Goal: Transaction & Acquisition: Purchase product/service

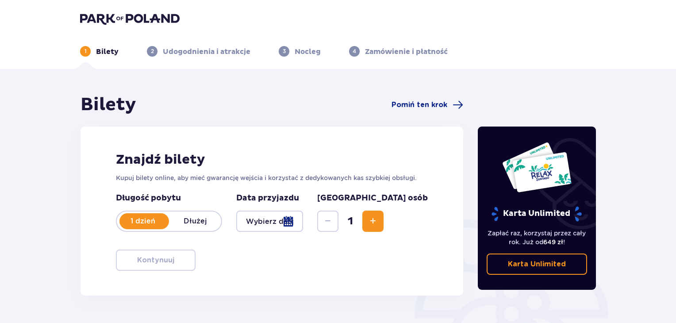
click at [156, 226] on div at bounding box center [144, 221] width 50 height 16
click at [156, 226] on div "1 dzień Dłużej" at bounding box center [169, 221] width 106 height 21
click at [384, 222] on button "Zwiększ" at bounding box center [372, 221] width 21 height 21
click at [378, 222] on span "Zwiększ" at bounding box center [373, 221] width 11 height 11
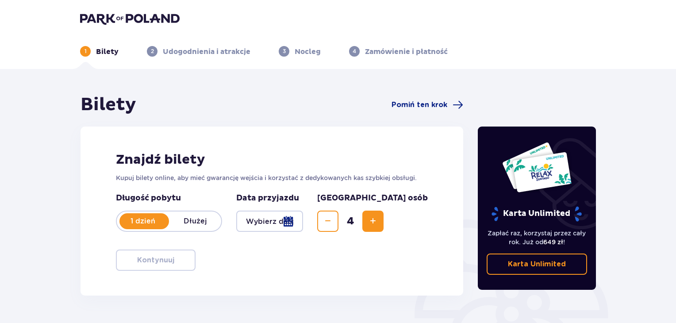
click at [303, 223] on div at bounding box center [269, 221] width 67 height 21
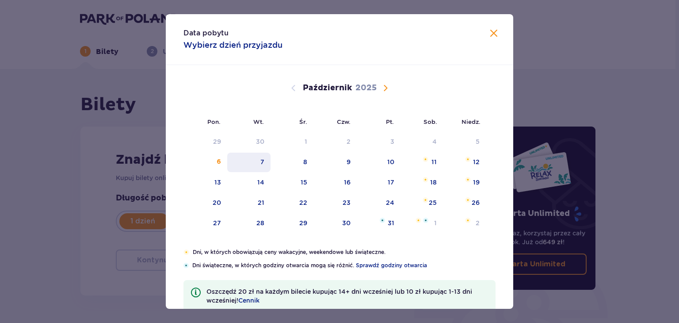
click at [253, 165] on div "7" at bounding box center [249, 162] width 44 height 19
type input "[DATE]"
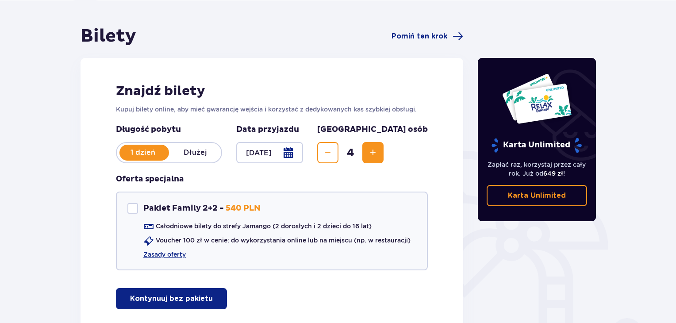
scroll to position [88, 0]
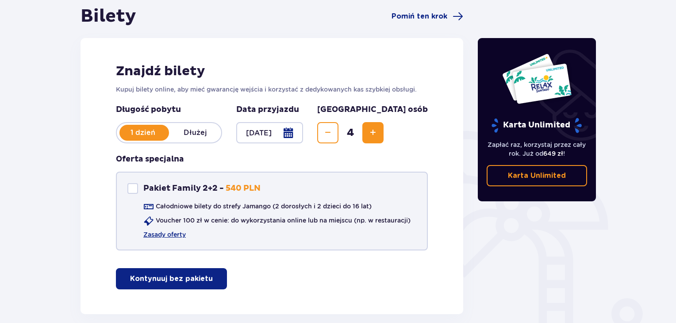
click at [133, 187] on div "Pakiet Family 2+2" at bounding box center [132, 188] width 11 height 11
drag, startPoint x: 135, startPoint y: 188, endPoint x: 137, endPoint y: 193, distance: 5.2
click at [135, 188] on div "Pakiet Family 2+2" at bounding box center [132, 188] width 11 height 11
click at [190, 275] on p "Kontynuuj bez pakietu" at bounding box center [171, 279] width 83 height 10
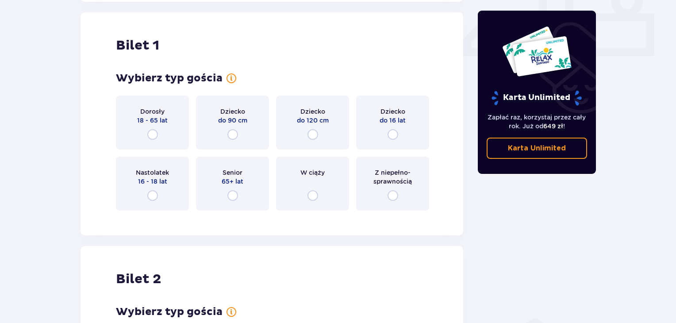
scroll to position [402, 0]
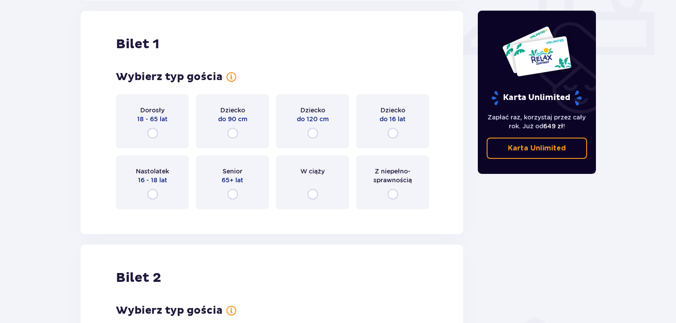
click at [163, 130] on div "Dorosły 18 - 65 lat" at bounding box center [152, 121] width 73 height 54
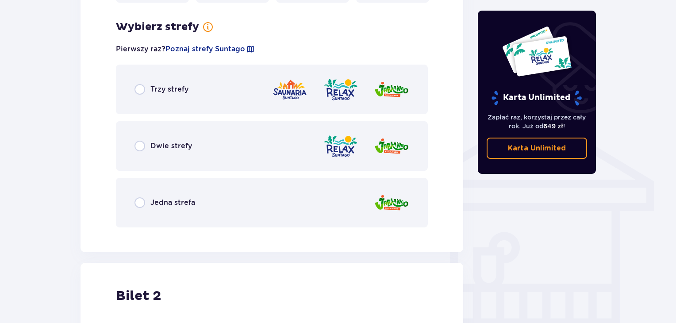
scroll to position [618, 0]
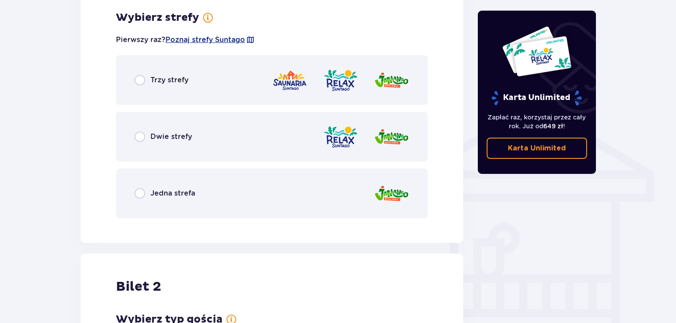
click at [167, 200] on div "Jedna strefa" at bounding box center [272, 194] width 312 height 50
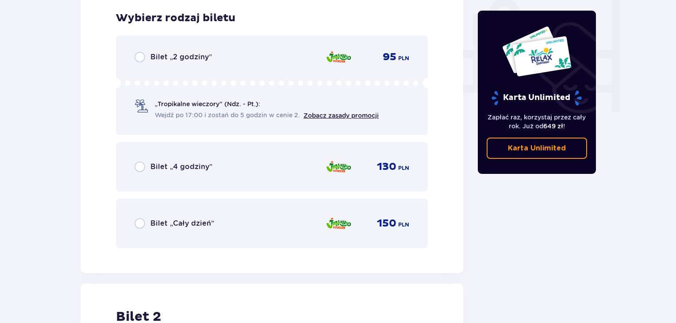
scroll to position [843, 0]
click at [230, 218] on div "Bilet „Cały dzień” 150 PLN" at bounding box center [271, 223] width 275 height 19
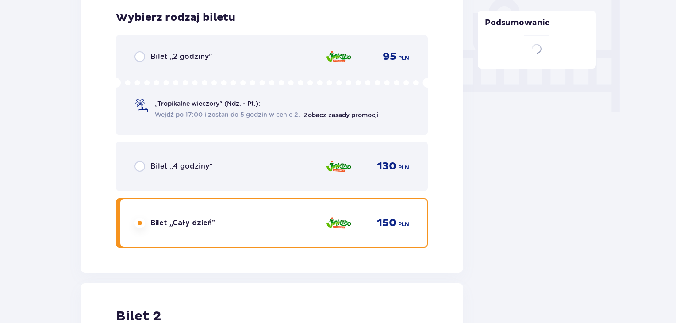
scroll to position [1114, 0]
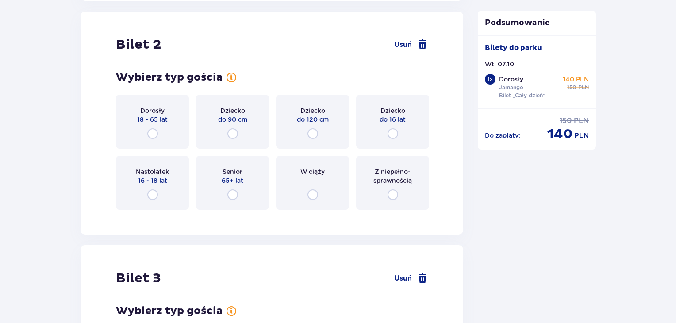
click at [163, 134] on div "Dorosły 18 - 65 lat" at bounding box center [152, 122] width 73 height 54
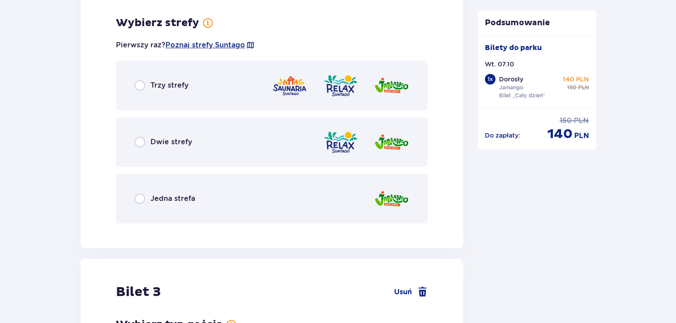
scroll to position [1330, 0]
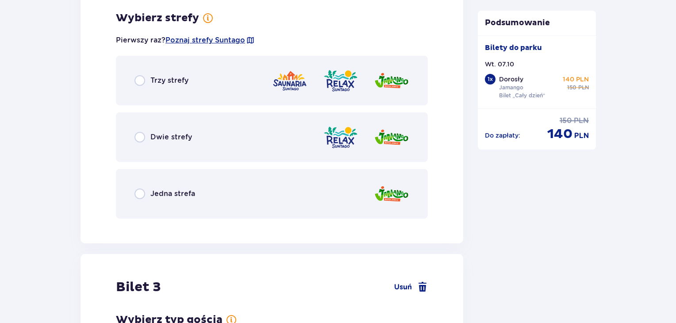
click at [217, 187] on div "Jedna strefa" at bounding box center [272, 194] width 312 height 50
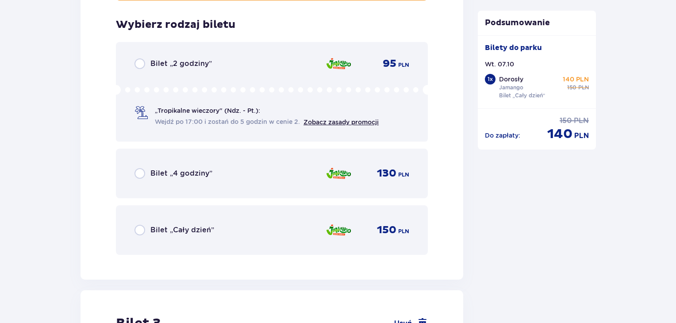
scroll to position [1555, 0]
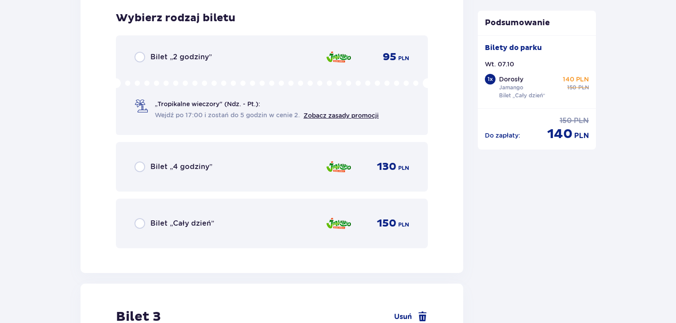
click at [210, 219] on span "Bilet „Cały dzień”" at bounding box center [182, 224] width 64 height 10
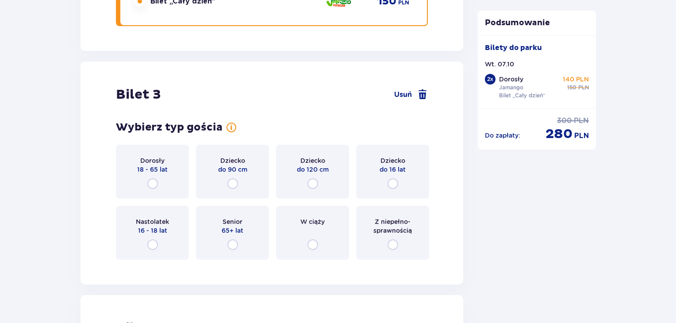
scroll to position [1827, 0]
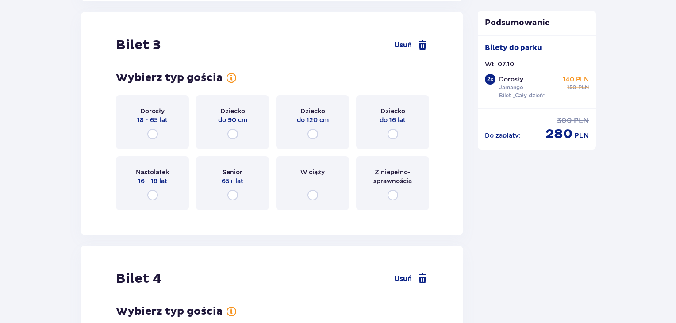
click at [400, 131] on div "Dziecko do 16 lat" at bounding box center [392, 122] width 73 height 54
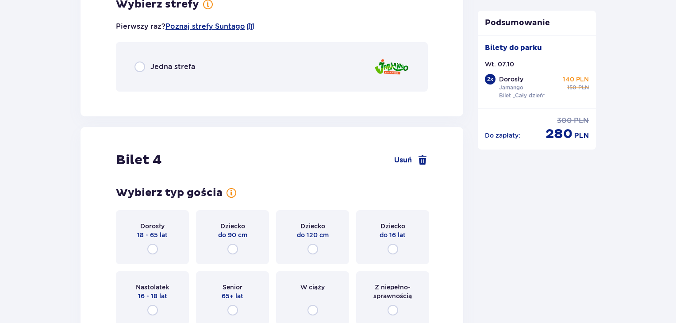
scroll to position [2046, 0]
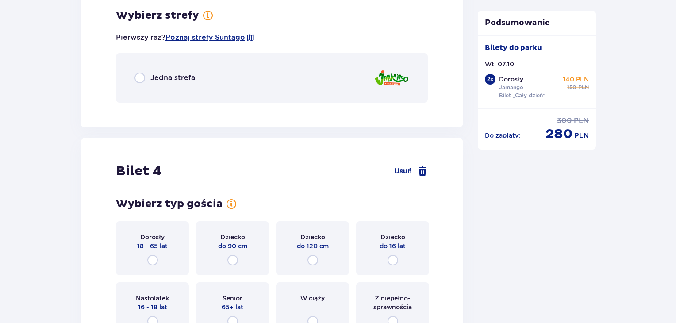
click at [340, 87] on div "Jedna strefa" at bounding box center [272, 78] width 312 height 50
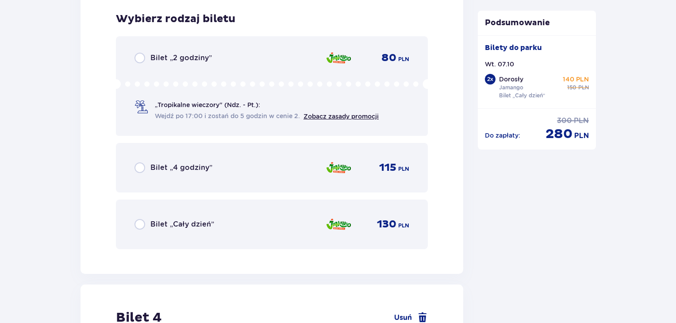
scroll to position [2154, 0]
click at [320, 220] on div "Bilet „Cały dzień” 130 PLN" at bounding box center [271, 224] width 275 height 19
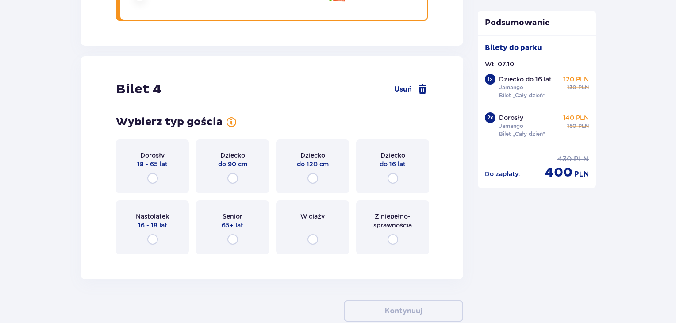
scroll to position [2426, 0]
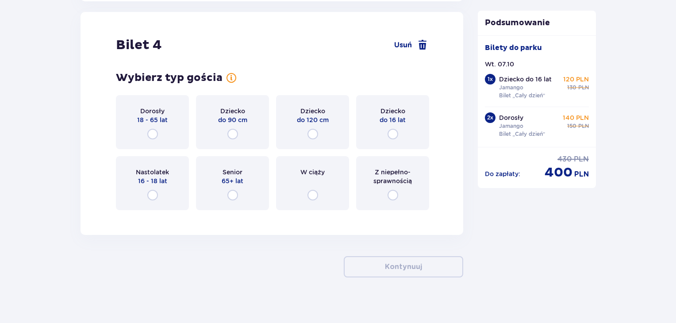
click at [404, 128] on div "Dziecko do 16 lat" at bounding box center [392, 122] width 73 height 54
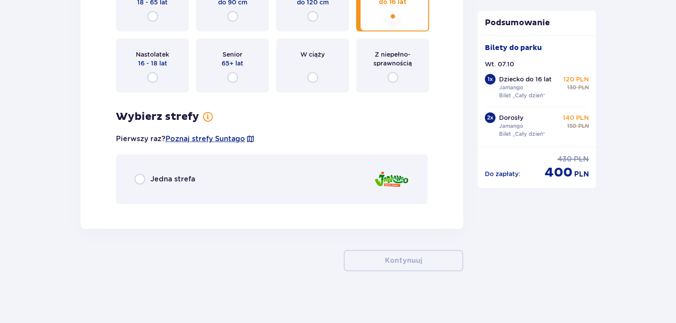
click at [314, 189] on div "Jedna strefa" at bounding box center [272, 179] width 312 height 50
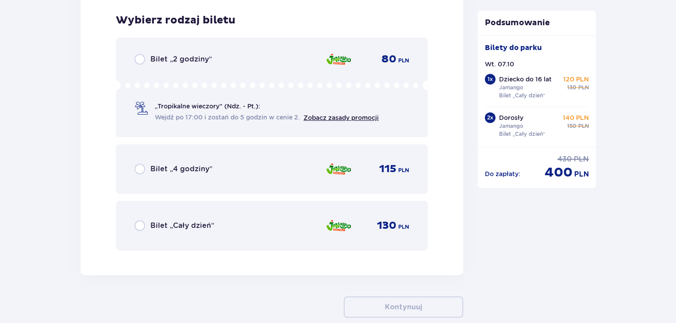
scroll to position [2753, 0]
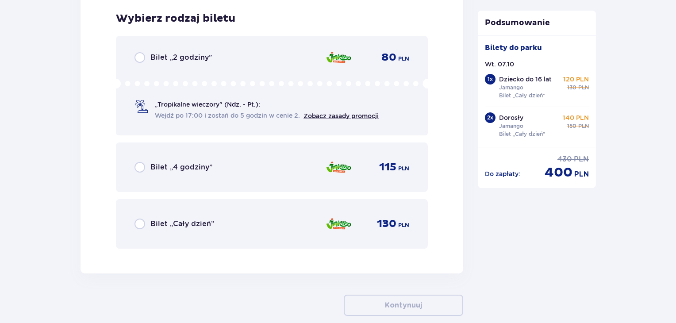
click at [350, 215] on img at bounding box center [339, 224] width 26 height 19
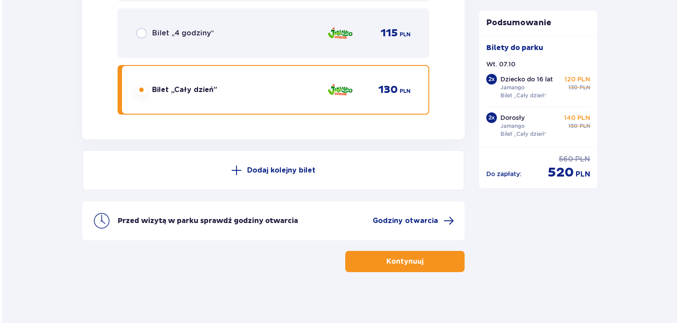
scroll to position [2888, 0]
click at [399, 226] on div "Przed wizytą w parku sprawdź godziny otwarcia Godziny otwarcia" at bounding box center [272, 220] width 383 height 39
click at [399, 222] on span "Godziny otwarcia" at bounding box center [403, 220] width 65 height 10
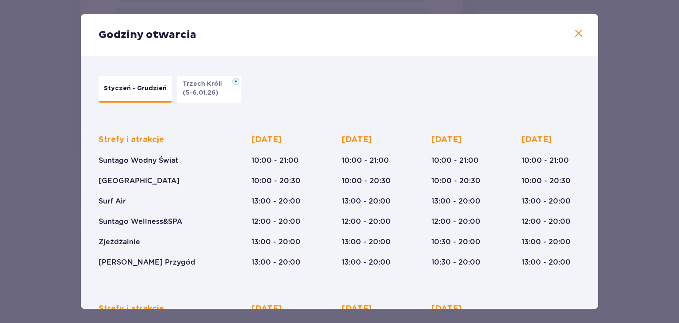
click at [578, 31] on span at bounding box center [579, 33] width 11 height 11
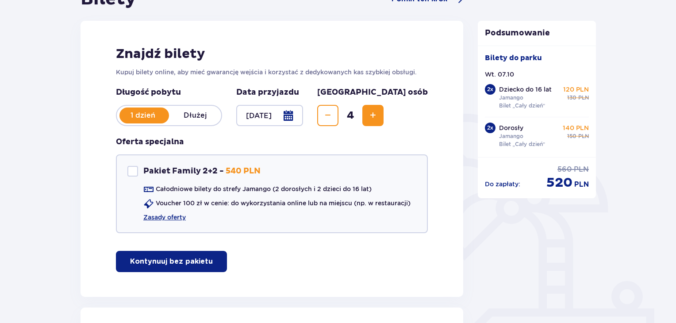
scroll to position [101, 0]
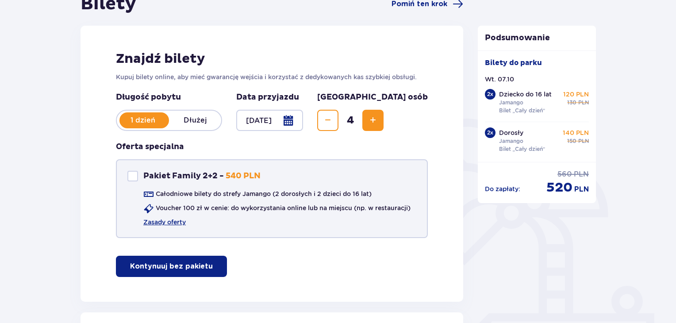
click at [269, 196] on p "Całodniowe bilety do strefy Jamango (2 dorosłych i 2 dzieci do 16 lat)" at bounding box center [264, 193] width 216 height 9
click at [165, 222] on link "Zasady oferty" at bounding box center [164, 222] width 42 height 9
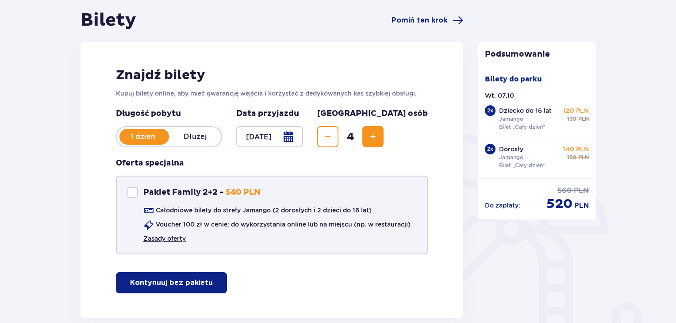
scroll to position [57, 0]
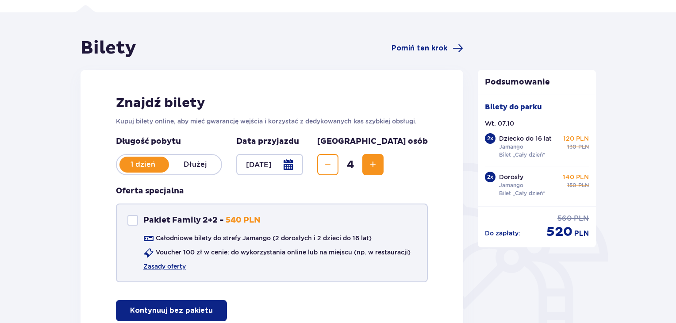
click at [136, 226] on div "Pakiet Family 2+2 Pakiet Family 2+2 - 540 PLN Całodniowe bilety do strefy Jaman…" at bounding box center [272, 242] width 312 height 79
click at [132, 214] on div "Pakiet Family 2+2 Pakiet Family 2+2 - 540 PLN Całodniowe bilety do strefy Jaman…" at bounding box center [272, 242] width 312 height 79
click at [134, 219] on div "Pakiet Family 2+2" at bounding box center [132, 220] width 11 height 11
checkbox input "true"
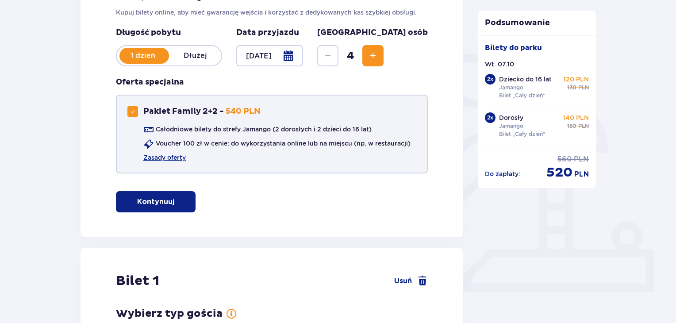
scroll to position [189, 0]
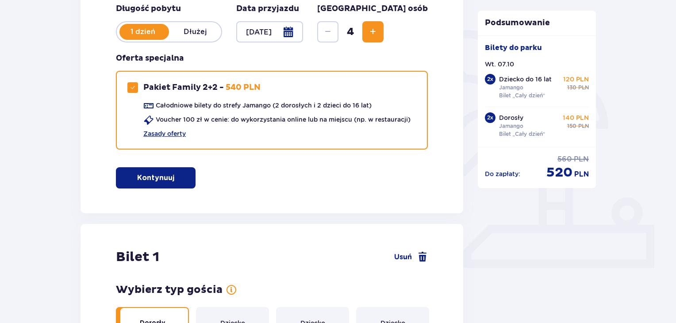
click at [181, 176] on button "Kontynuuj" at bounding box center [156, 177] width 80 height 21
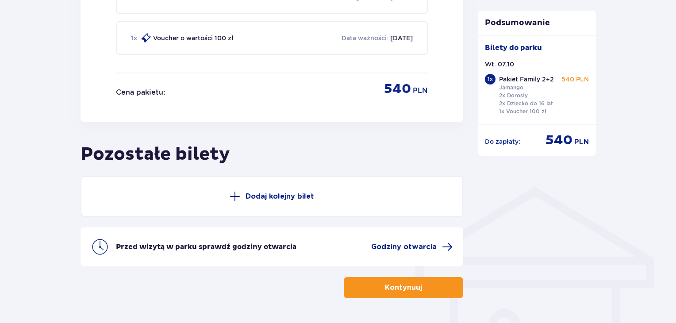
scroll to position [535, 0]
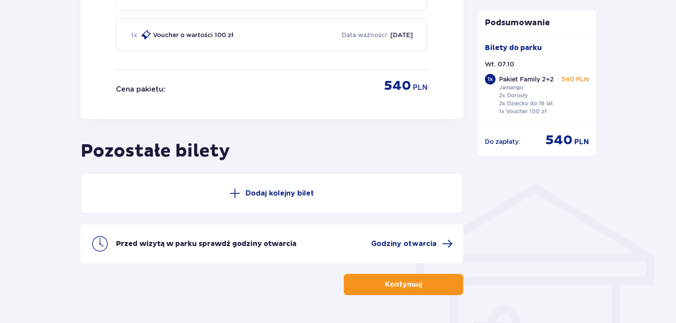
click at [316, 200] on button "Dodaj kolejny bilet" at bounding box center [272, 193] width 383 height 41
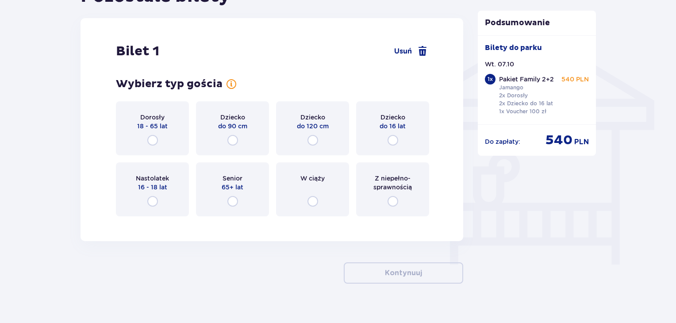
scroll to position [695, 0]
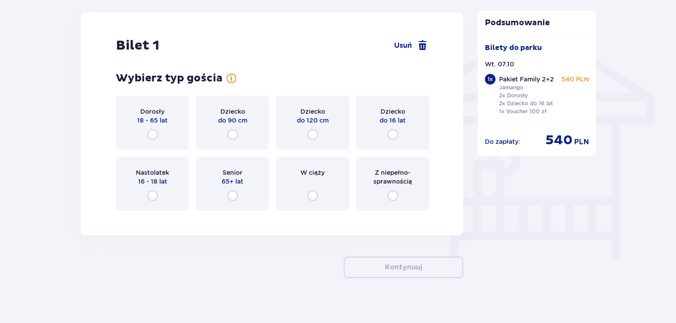
click at [422, 50] on div "Bilet 1 Usuń" at bounding box center [272, 45] width 312 height 17
click at [420, 44] on span at bounding box center [422, 45] width 11 height 11
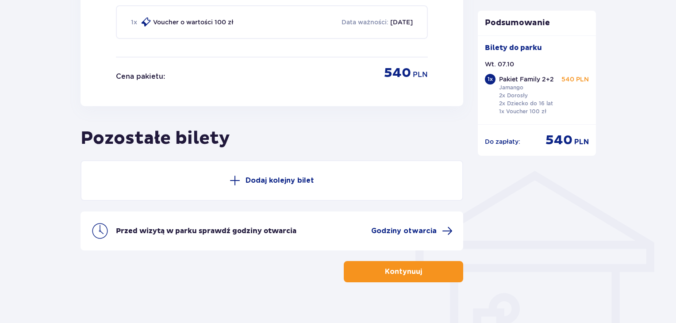
scroll to position [558, 0]
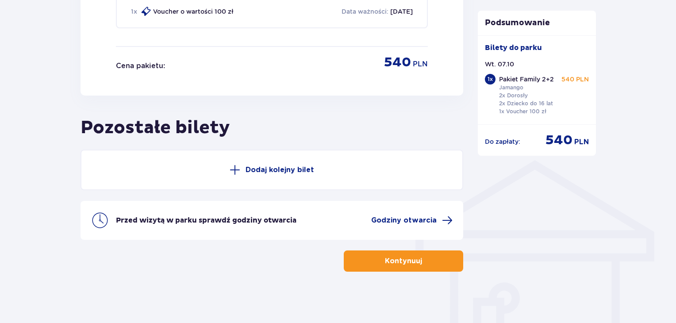
click at [384, 253] on button "Kontynuuj" at bounding box center [403, 260] width 119 height 21
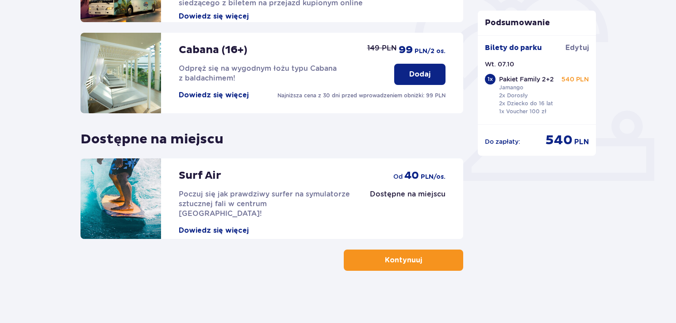
scroll to position [277, 0]
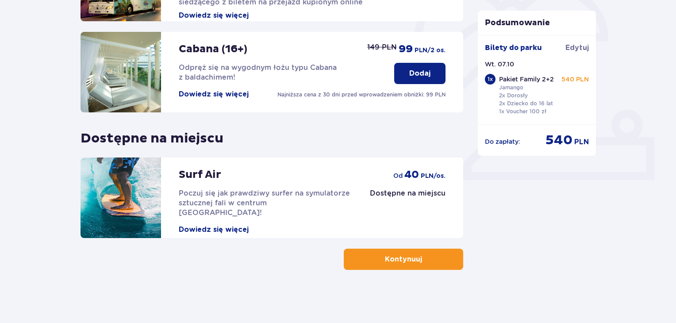
click at [383, 253] on button "Kontynuuj" at bounding box center [403, 259] width 119 height 21
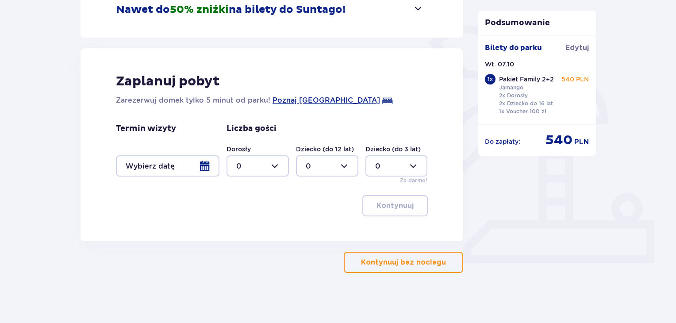
scroll to position [196, 0]
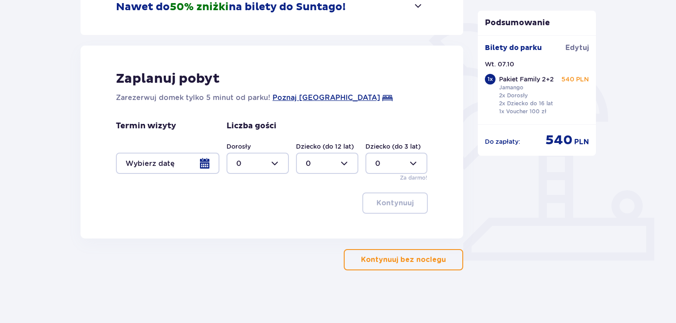
click at [393, 251] on button "Kontynuuj bez noclegu" at bounding box center [403, 259] width 119 height 21
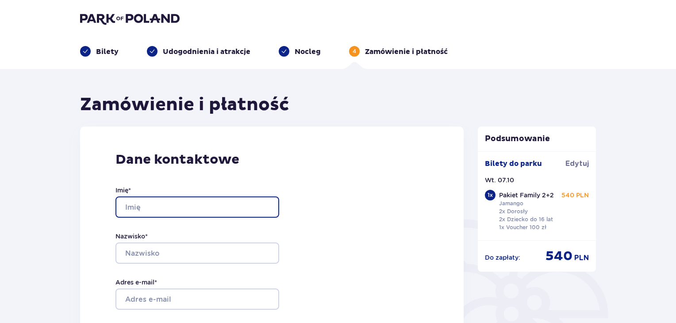
click at [226, 204] on input "Imię *" at bounding box center [197, 206] width 164 height 21
type input "[PERSON_NAME]"
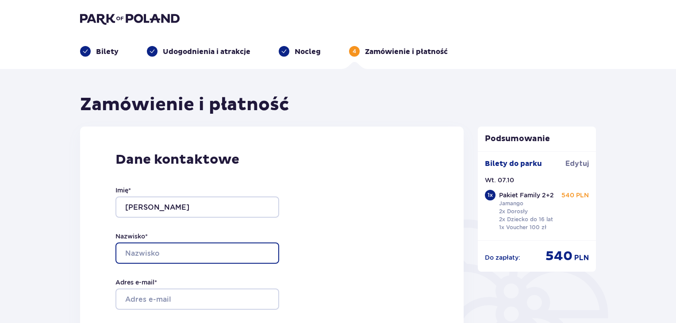
click at [178, 254] on input "Nazwisko *" at bounding box center [197, 252] width 164 height 21
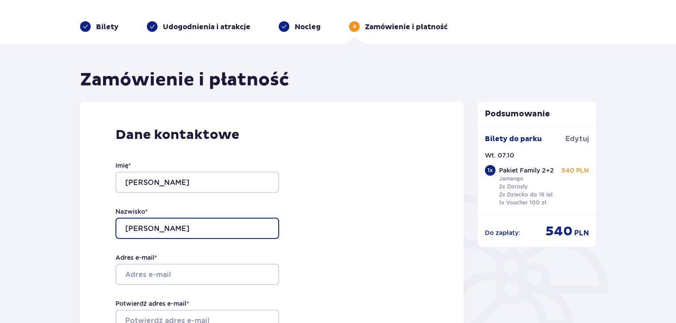
scroll to position [133, 0]
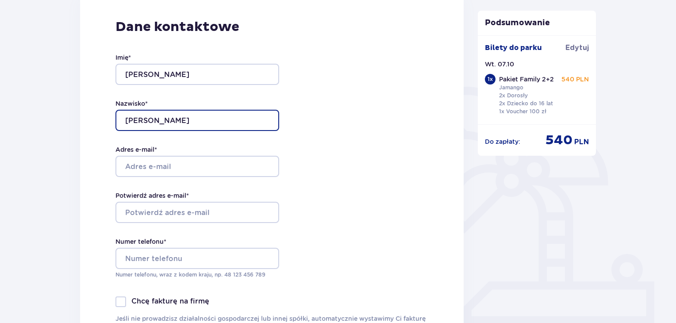
type input "[PERSON_NAME]"
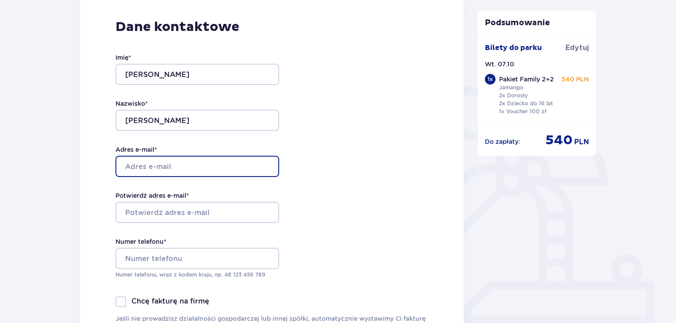
click at [182, 169] on input "Adres e-mail *" at bounding box center [197, 166] width 164 height 21
type input "[EMAIL_ADDRESS][DOMAIN_NAME]"
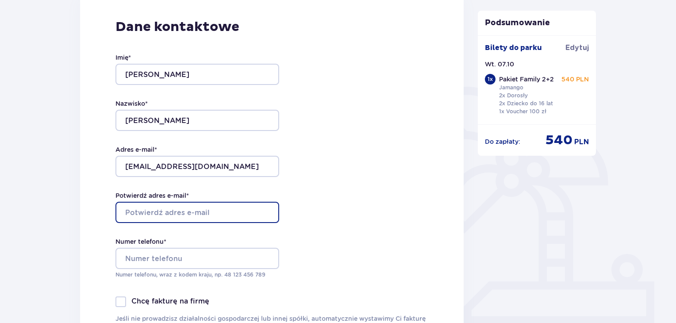
click at [160, 219] on input "Potwierdź adres e-mail *" at bounding box center [197, 212] width 164 height 21
type input "o"
type input "[EMAIL_ADDRESS][DOMAIN_NAME]"
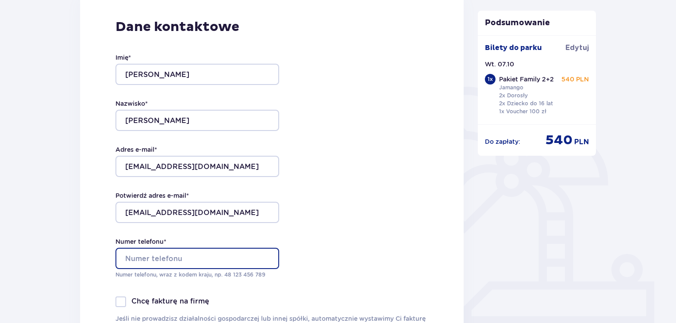
click at [198, 259] on input "Numer telefonu *" at bounding box center [197, 258] width 164 height 21
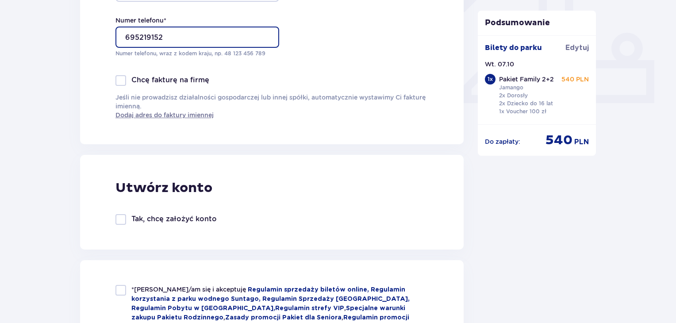
scroll to position [531, 0]
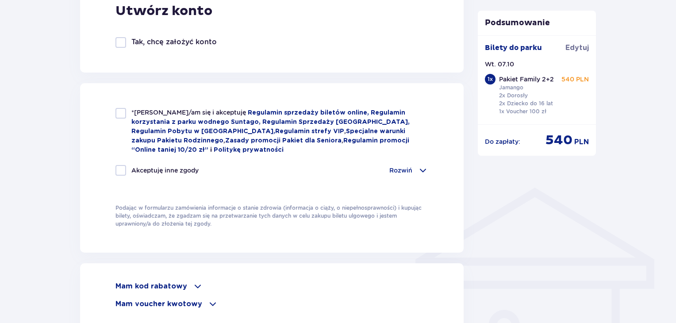
type input "695219152"
click at [124, 114] on div at bounding box center [120, 113] width 11 height 11
checkbox input "true"
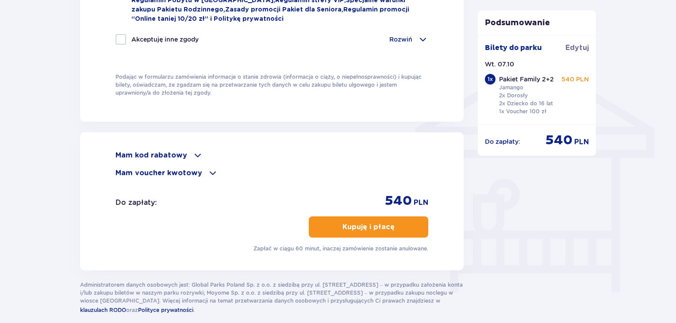
scroll to position [664, 0]
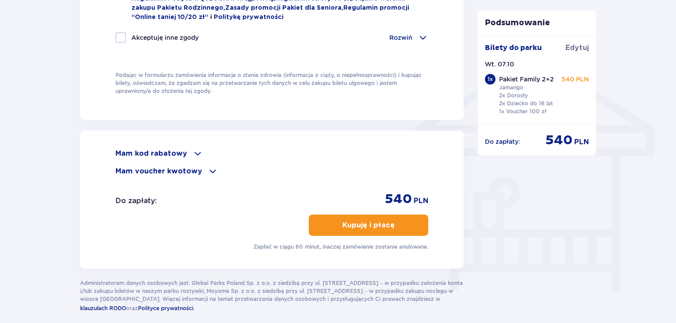
click at [208, 168] on span at bounding box center [212, 171] width 11 height 11
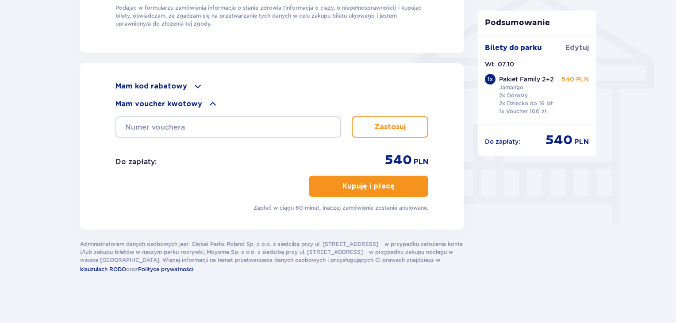
scroll to position [733, 0]
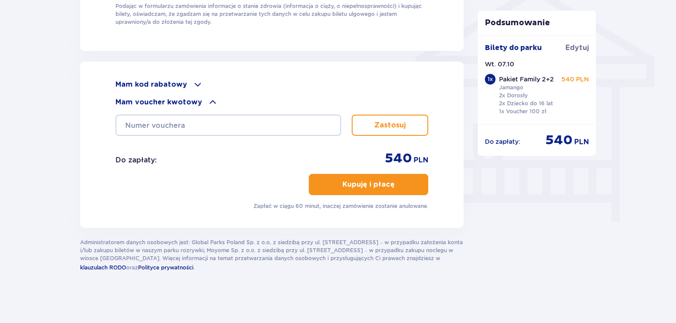
click at [356, 184] on p "Kupuję i płacę" at bounding box center [368, 185] width 52 height 10
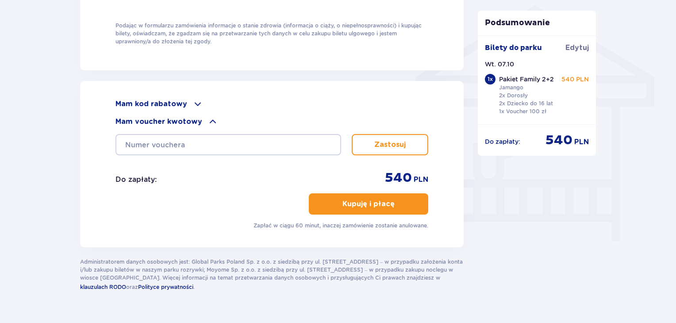
scroll to position [644, 0]
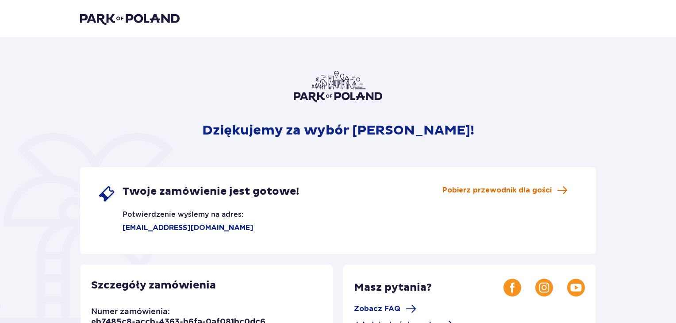
click at [494, 193] on span "Pobierz przewodnik dla gości" at bounding box center [496, 190] width 109 height 10
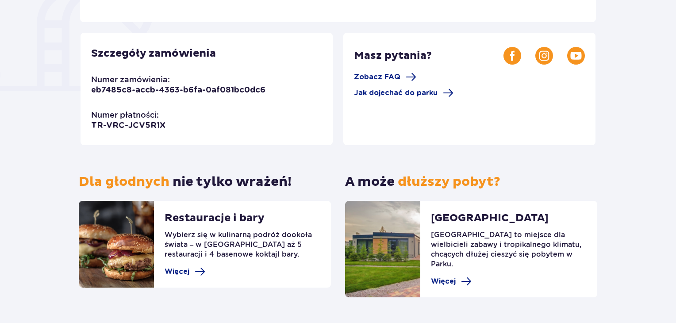
scroll to position [249, 0]
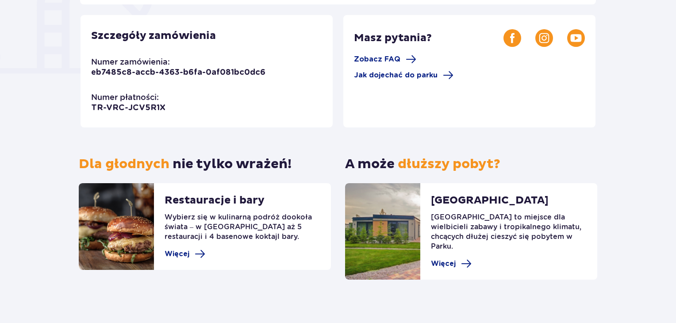
click at [200, 248] on p "Wybierz się w kulinarną podróż dookoła świata – w parku czeka aż 5 restauracji …" at bounding box center [243, 230] width 156 height 36
click at [186, 253] on span "Więcej" at bounding box center [177, 254] width 25 height 10
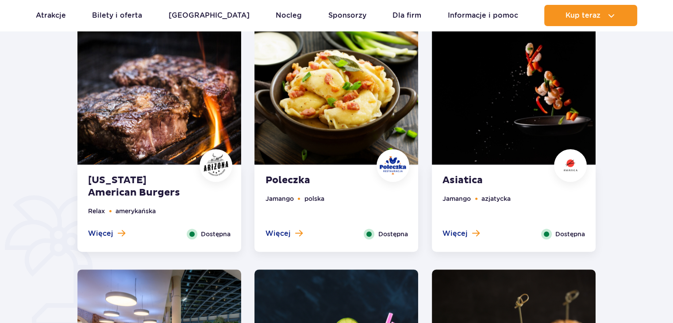
scroll to position [487, 0]
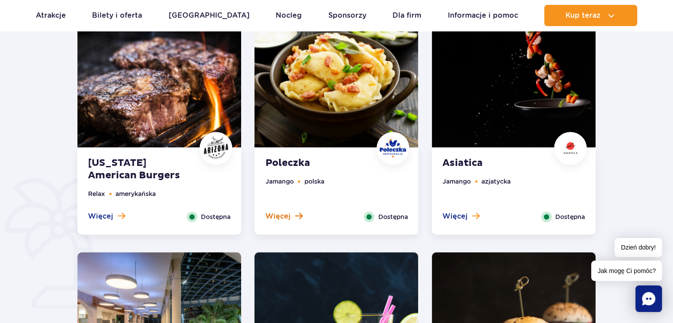
click at [286, 212] on span "Więcej" at bounding box center [277, 216] width 25 height 10
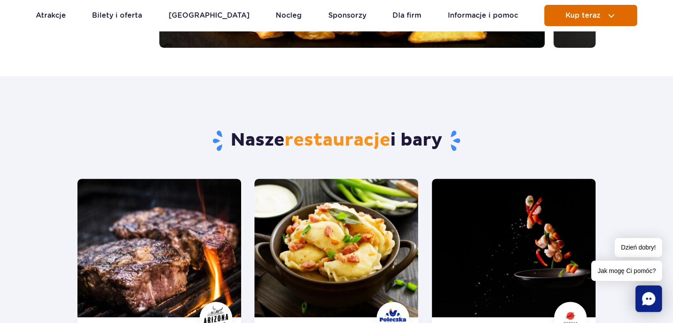
scroll to position [290, 0]
